Goal: Task Accomplishment & Management: Complete application form

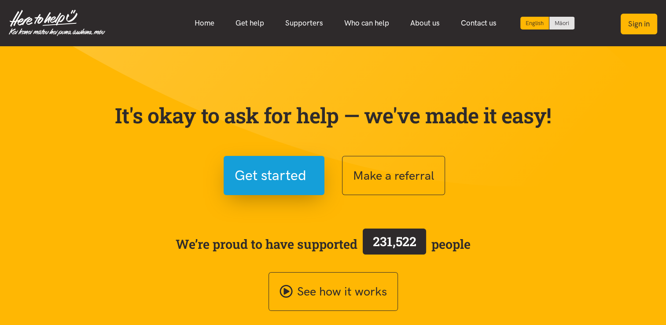
click at [639, 24] on button "Sign in" at bounding box center [639, 24] width 37 height 21
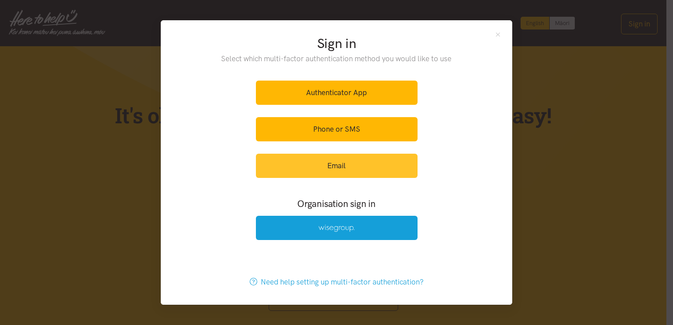
click at [341, 163] on link "Email" at bounding box center [337, 166] width 162 height 24
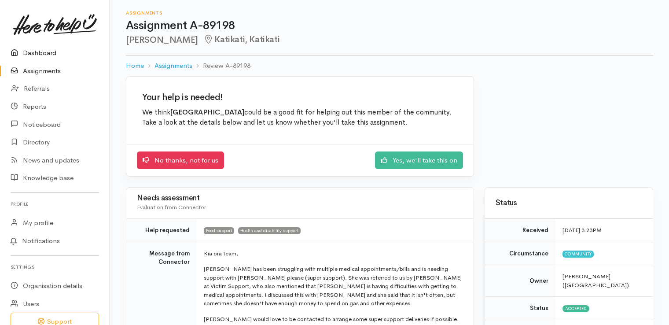
click at [44, 52] on link "Dashboard" at bounding box center [55, 53] width 110 height 18
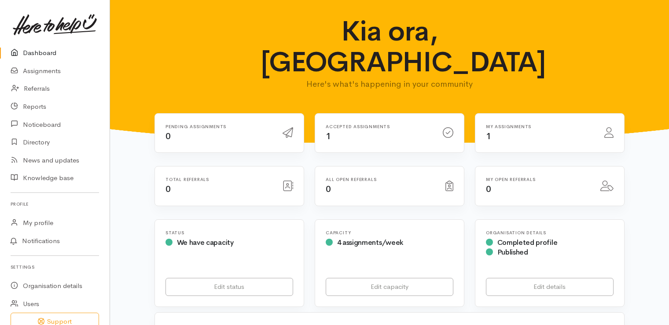
click at [416, 124] on div "Accepted assignments 1" at bounding box center [379, 133] width 117 height 18
click at [538, 124] on div "My assignments 1" at bounding box center [540, 133] width 118 height 18
click at [609, 127] on icon at bounding box center [608, 132] width 9 height 11
click at [50, 71] on link "Assignments" at bounding box center [55, 71] width 110 height 18
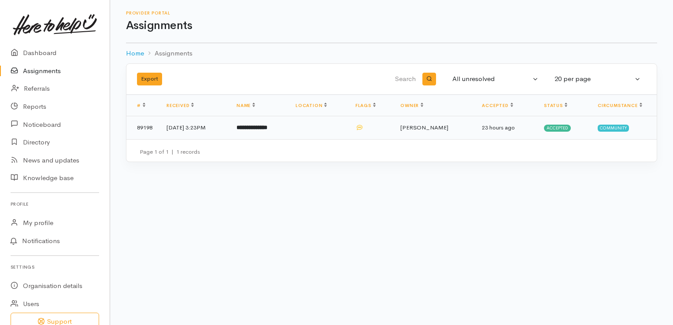
click at [267, 128] on b "**********" at bounding box center [251, 128] width 31 height 6
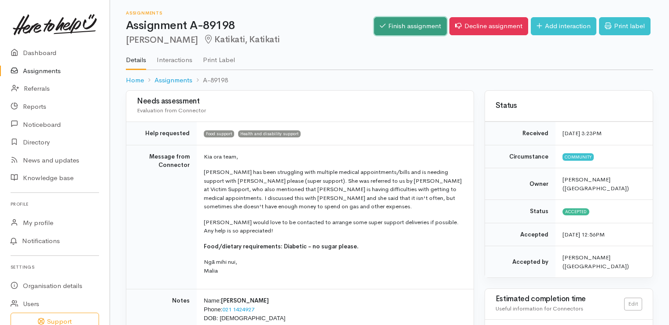
click at [401, 26] on link "Finish assignment" at bounding box center [410, 26] width 73 height 18
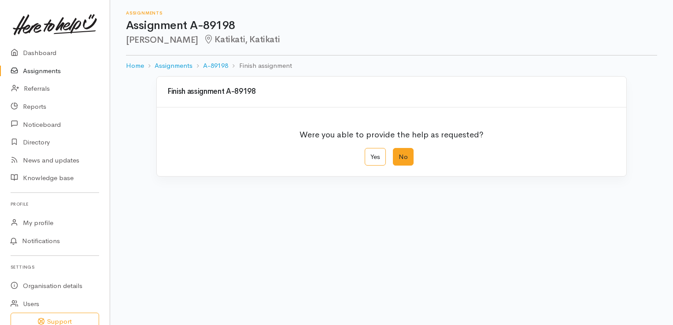
click at [405, 156] on label "No" at bounding box center [403, 157] width 21 height 18
click at [398, 154] on input "No" at bounding box center [396, 151] width 6 height 6
radio input "true"
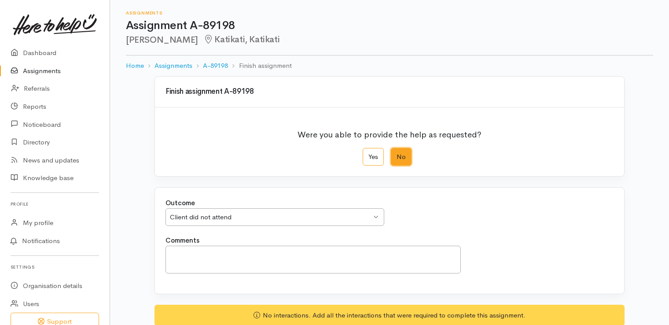
scroll to position [44, 0]
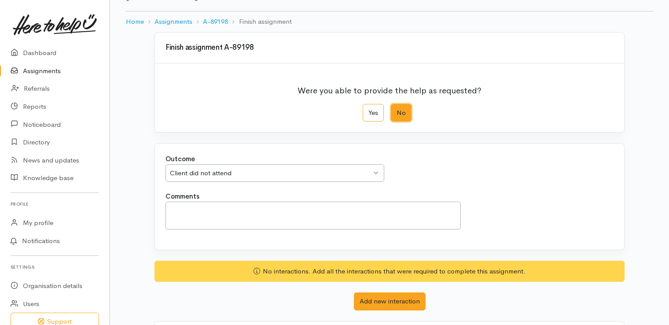
click at [375, 172] on div "Client did not attend Client did not attend" at bounding box center [275, 173] width 219 height 18
click at [181, 207] on textarea "Comments" at bounding box center [313, 216] width 295 height 28
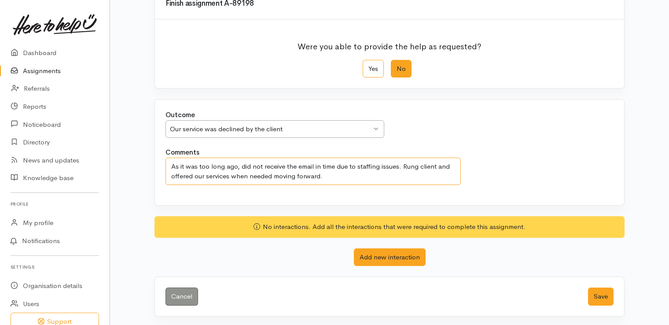
scroll to position [88, 0]
type textarea "As it was too long ago, did not receive the email in time due to staffing issue…"
click at [602, 297] on button "Save" at bounding box center [601, 297] width 26 height 18
